Goal: Navigation & Orientation: Find specific page/section

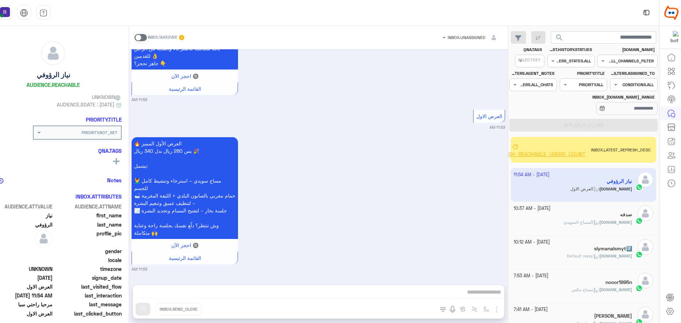
scroll to position [268, 0]
click at [514, 146] on icon at bounding box center [516, 147] width 6 height 6
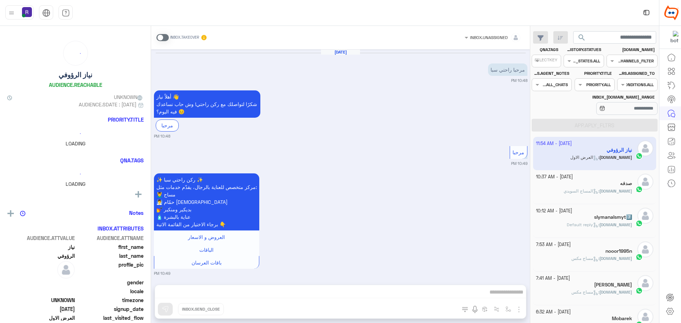
scroll to position [1034, 0]
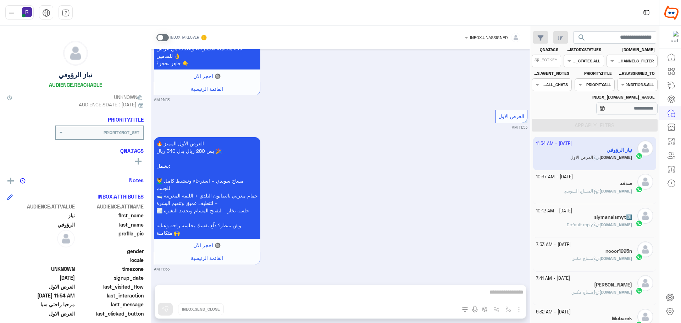
click at [674, 61] on icon at bounding box center [671, 57] width 9 height 9
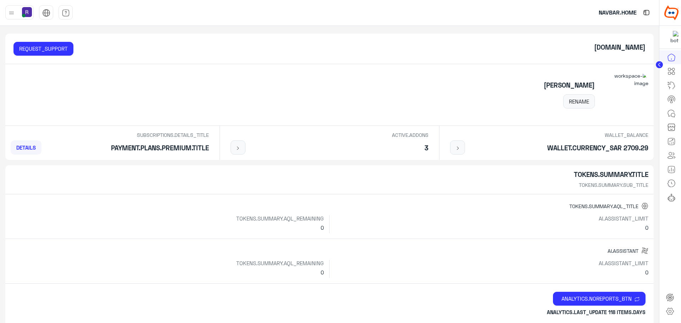
click at [670, 110] on icon at bounding box center [671, 113] width 9 height 9
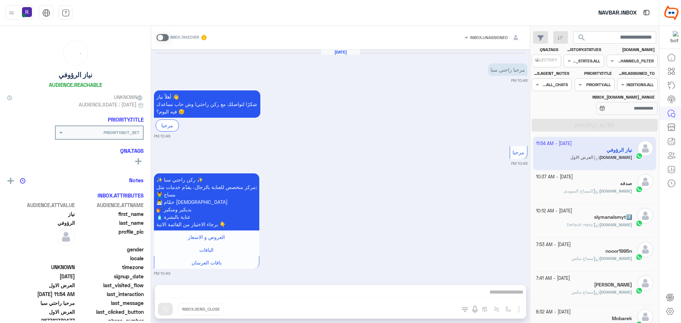
scroll to position [1034, 0]
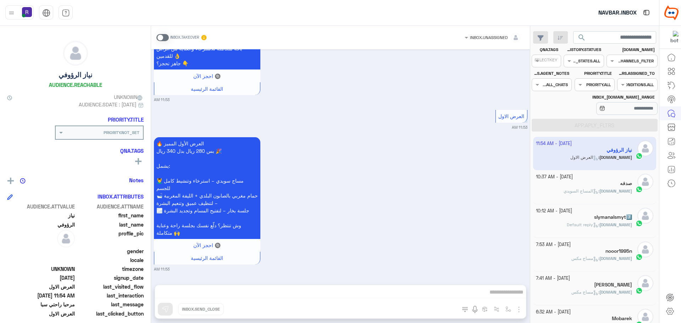
click at [673, 61] on icon at bounding box center [671, 57] width 9 height 9
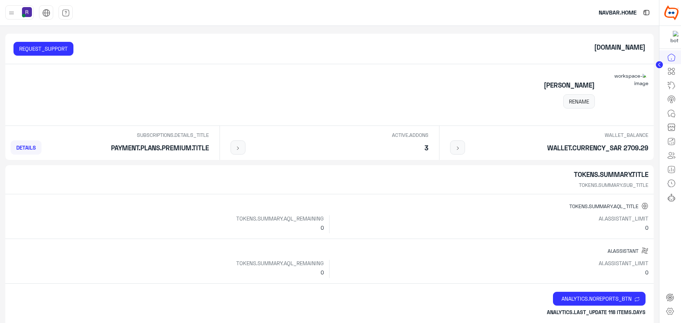
click at [11, 13] on img at bounding box center [11, 13] width 9 height 9
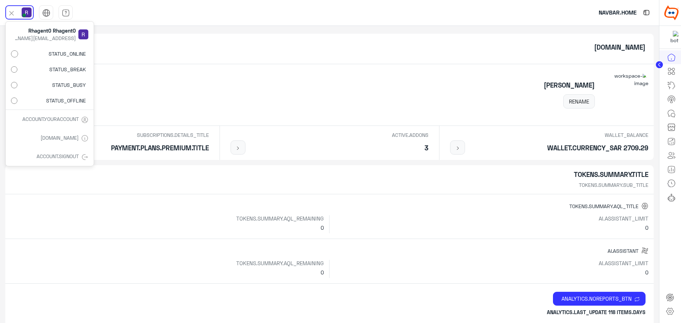
click at [673, 71] on icon at bounding box center [671, 71] width 9 height 9
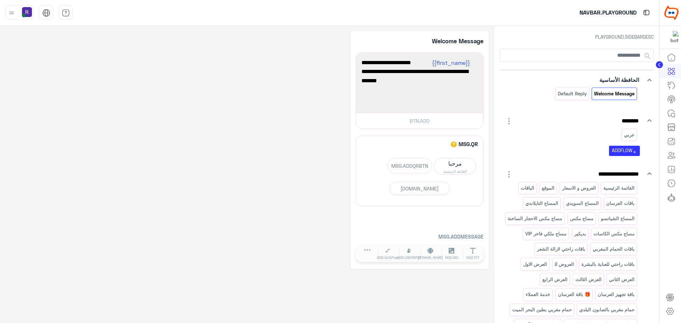
click at [672, 87] on icon at bounding box center [671, 85] width 9 height 9
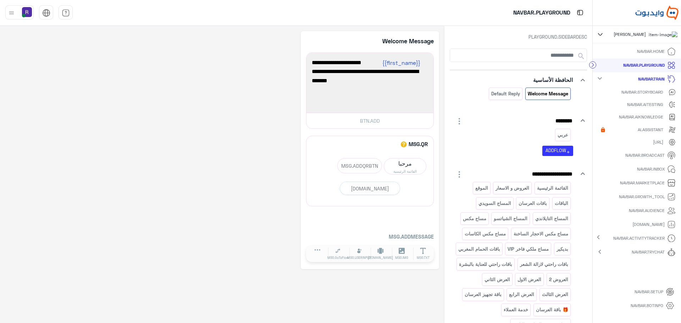
click at [672, 96] on icon at bounding box center [672, 92] width 7 height 7
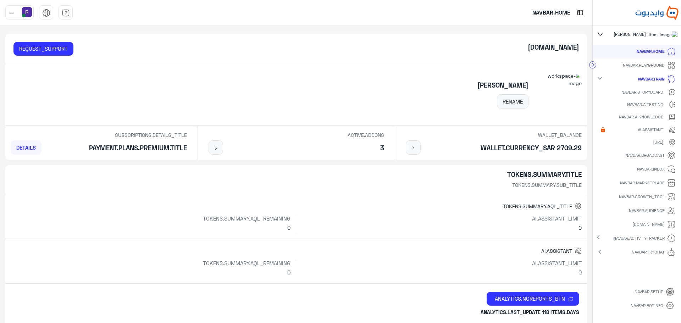
click at [592, 67] on icon at bounding box center [593, 65] width 2 height 4
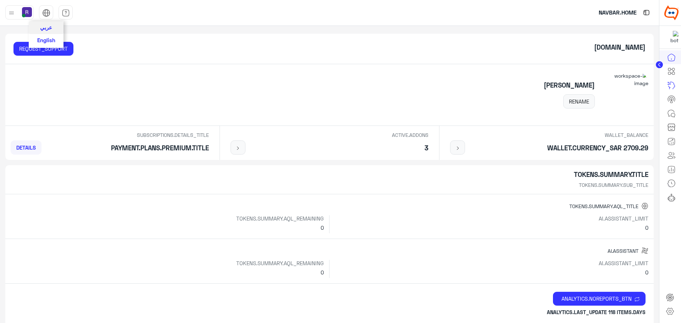
click at [44, 13] on img at bounding box center [46, 13] width 8 height 8
click at [46, 29] on span "عربي" at bounding box center [46, 27] width 12 height 6
click at [48, 39] on span "English" at bounding box center [46, 40] width 18 height 6
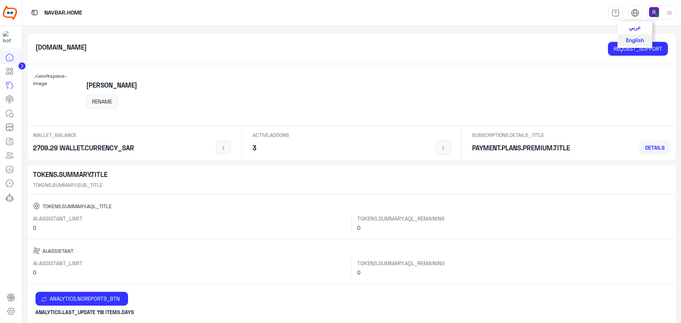
click at [632, 9] on img at bounding box center [635, 13] width 8 height 8
click at [632, 28] on span "عربي" at bounding box center [635, 27] width 12 height 6
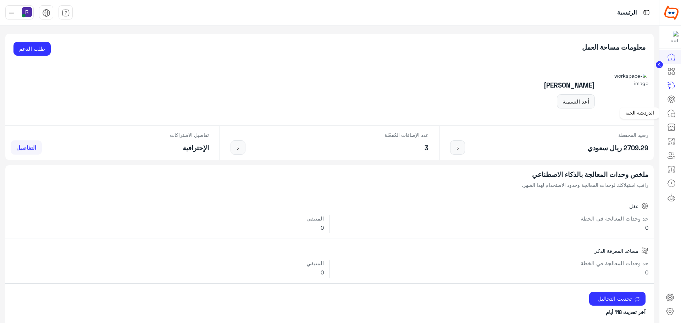
click at [672, 114] on icon at bounding box center [673, 115] width 4 height 4
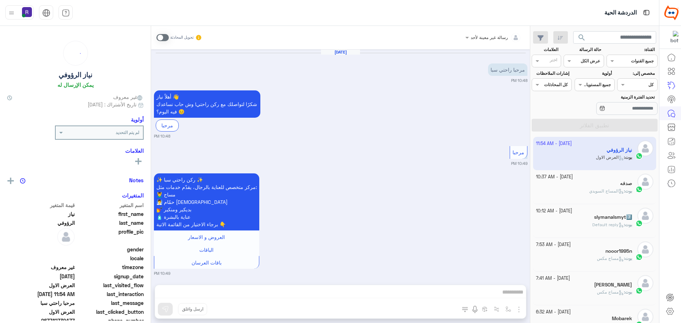
scroll to position [1034, 0]
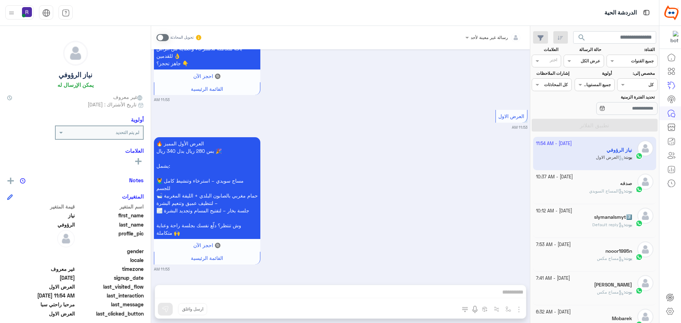
click at [576, 183] on div "صدفه" at bounding box center [584, 184] width 97 height 7
